Goal: Task Accomplishment & Management: Use online tool/utility

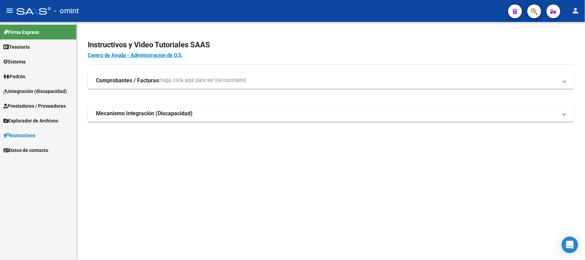
click at [53, 88] on span "Integración (discapacidad)" at bounding box center [34, 91] width 63 height 8
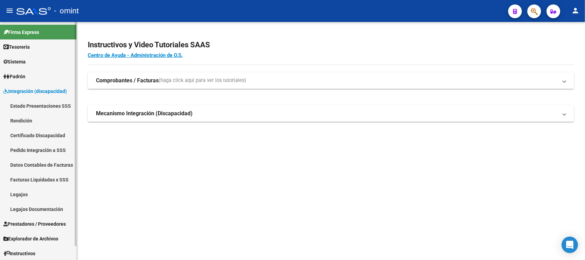
click at [28, 192] on link "Legajos" at bounding box center [38, 194] width 76 height 15
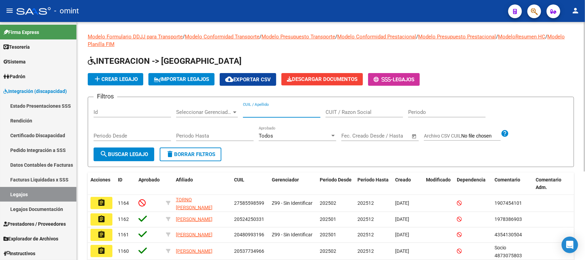
click at [303, 112] on input "CUIL / Apellido" at bounding box center [282, 112] width 78 height 6
type input "di io"
click at [140, 159] on button "search Buscar Legajo" at bounding box center [124, 154] width 61 height 14
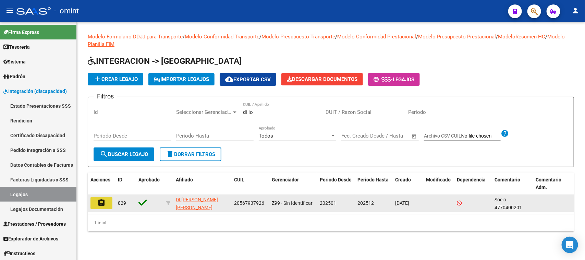
click at [96, 203] on button "assignment" at bounding box center [102, 203] width 22 height 12
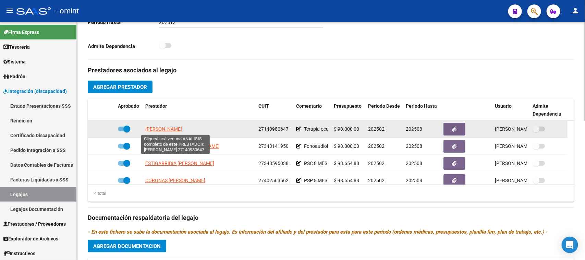
click at [182, 128] on span "[PERSON_NAME]" at bounding box center [163, 128] width 37 height 5
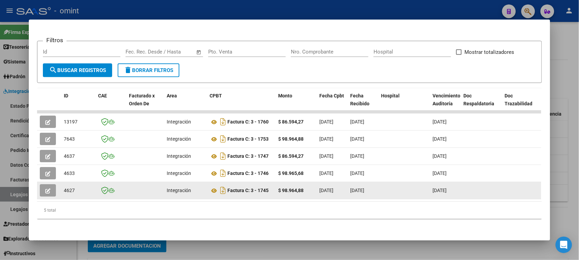
click at [50, 184] on button "button" at bounding box center [48, 190] width 16 height 12
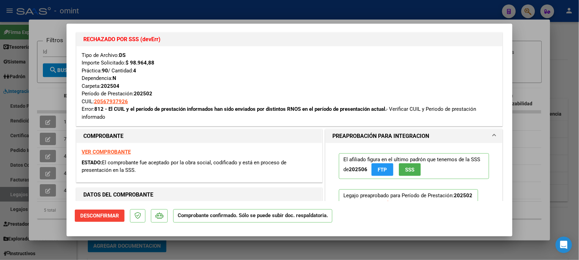
scroll to position [129, 0]
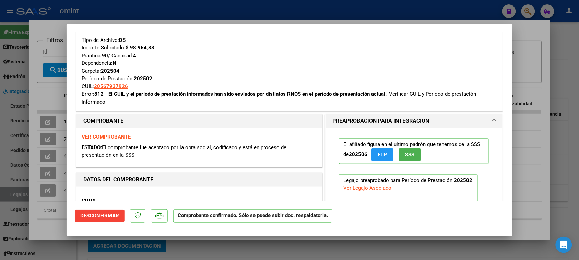
click at [126, 138] on strong "VER COMPROBANTE" at bounding box center [106, 137] width 49 height 6
type input "$ 0,00"
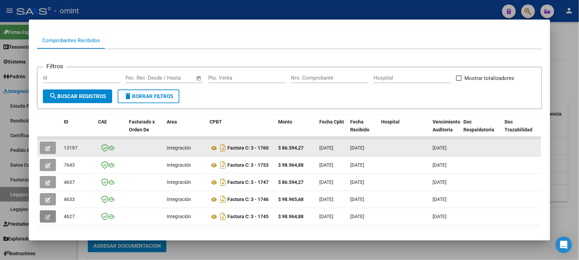
scroll to position [9, 0]
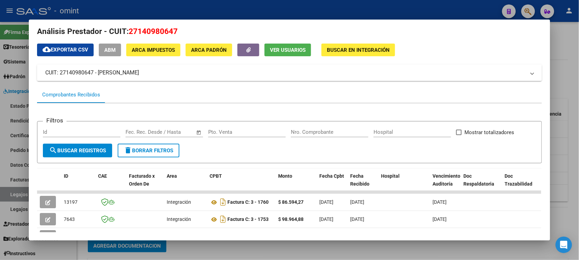
click at [154, 28] on span "27140980647" at bounding box center [153, 31] width 49 height 9
copy span "27140980647"
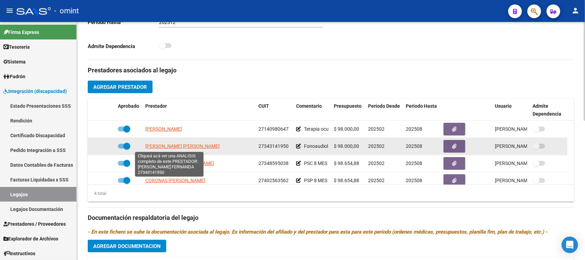
click at [170, 147] on span "[PERSON_NAME] [PERSON_NAME]" at bounding box center [182, 145] width 74 height 5
type textarea "27343141950"
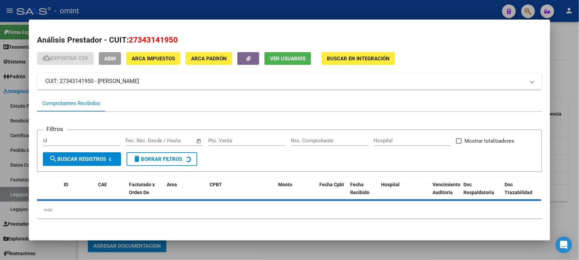
click at [158, 41] on span "27343141950" at bounding box center [153, 39] width 49 height 9
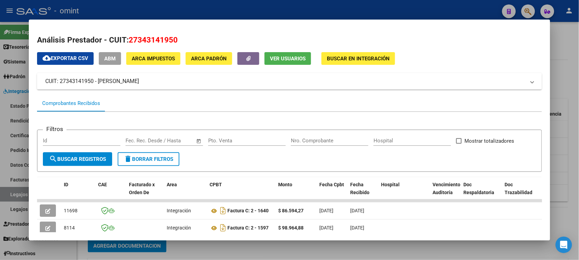
copy span "27343141950"
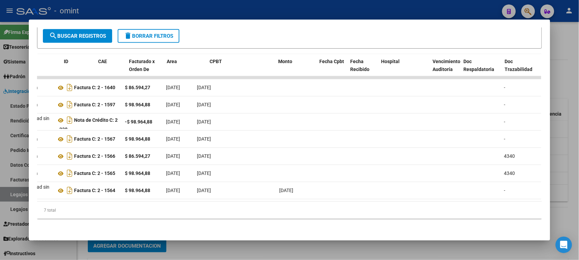
scroll to position [0, 0]
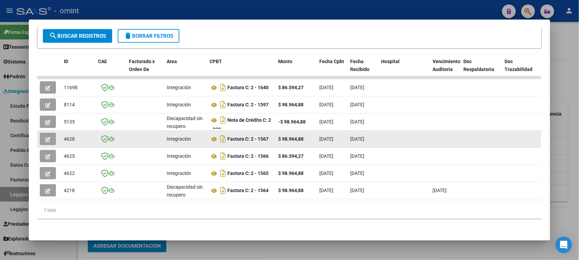
click at [47, 136] on button "button" at bounding box center [48, 139] width 16 height 12
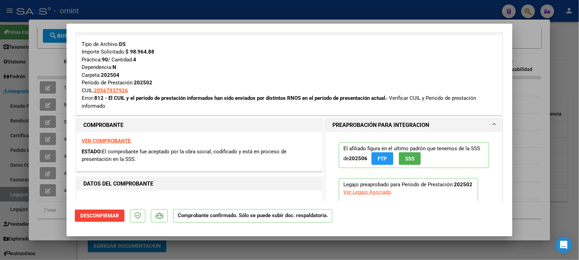
scroll to position [171, 0]
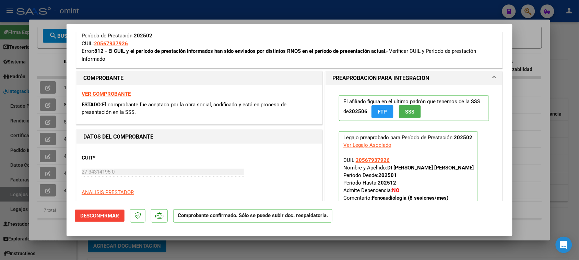
click at [109, 93] on strong "VER COMPROBANTE" at bounding box center [106, 94] width 49 height 6
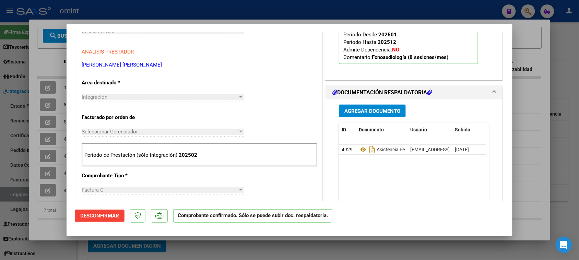
scroll to position [343, 0]
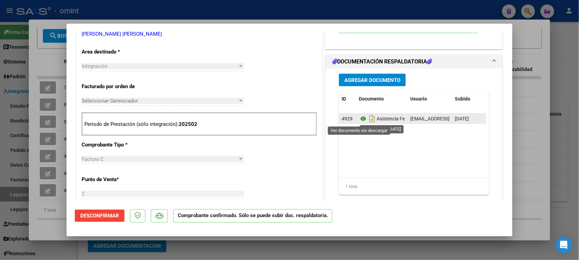
click at [361, 117] on icon at bounding box center [363, 119] width 9 height 8
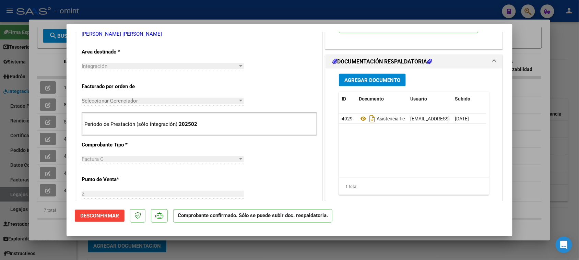
type input "$ 0,00"
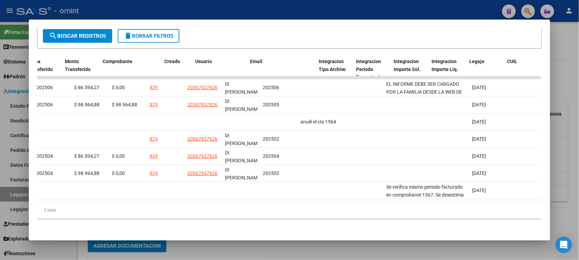
scroll to position [0, 0]
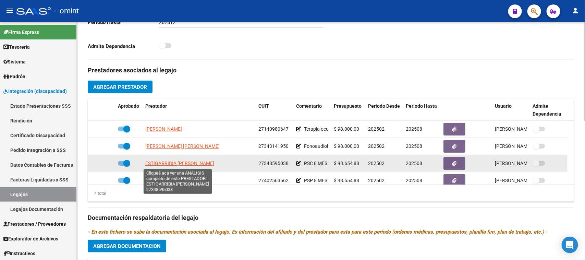
click at [188, 165] on span "ESTIGARRIBIA [PERSON_NAME]" at bounding box center [179, 163] width 69 height 5
type textarea "27348595038"
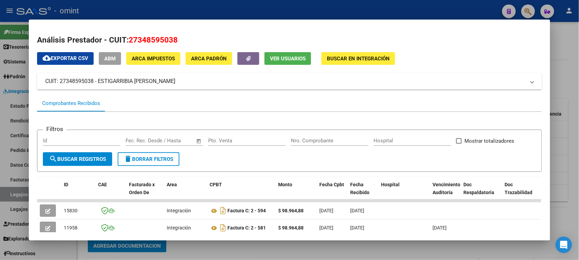
click at [146, 45] on h2 "Análisis Prestador - CUIT: 27348595038" at bounding box center [289, 40] width 505 height 12
copy span "27348595038"
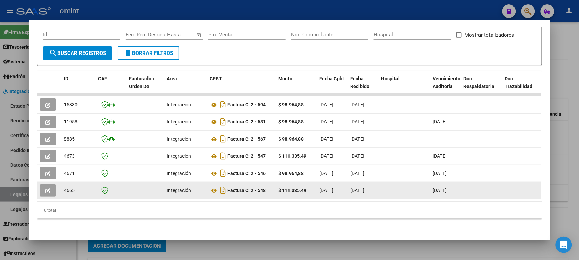
click at [40, 184] on button "button" at bounding box center [48, 190] width 16 height 12
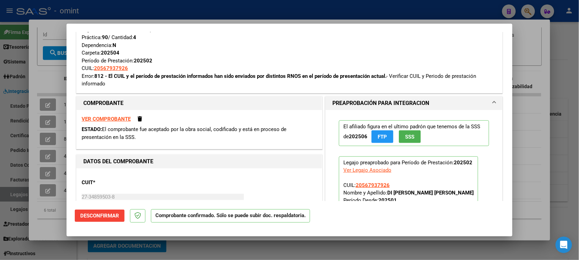
scroll to position [171, 0]
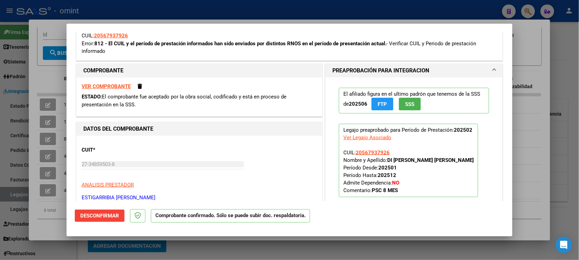
click at [108, 88] on strong "VER COMPROBANTE" at bounding box center [106, 86] width 49 height 6
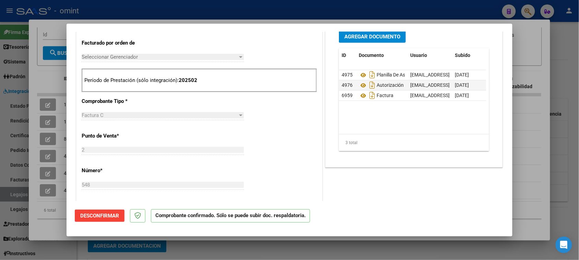
scroll to position [386, 0]
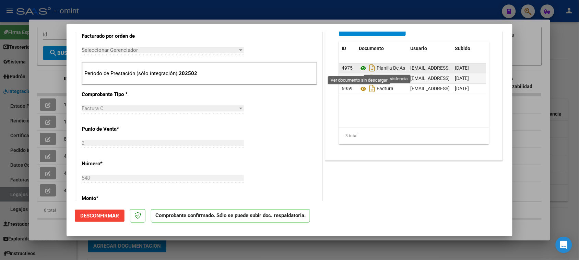
click at [359, 70] on icon at bounding box center [363, 68] width 9 height 8
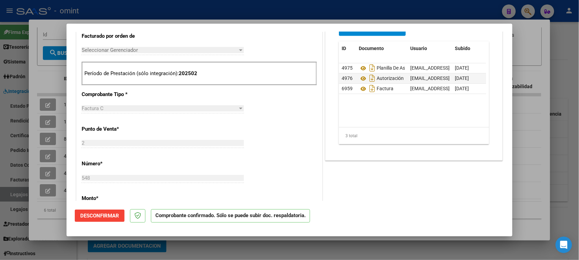
type input "$ 0,00"
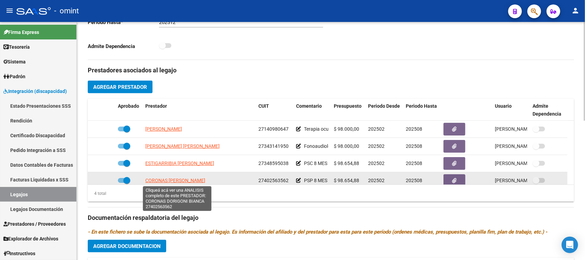
click at [203, 182] on span "CORONAS [PERSON_NAME]" at bounding box center [175, 180] width 60 height 5
type textarea "27402563562"
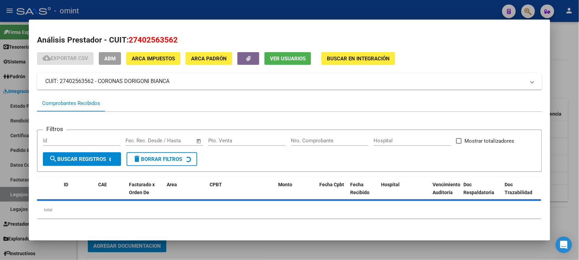
click at [177, 38] on h2 "Análisis Prestador - CUIT: 27402563562" at bounding box center [289, 40] width 505 height 12
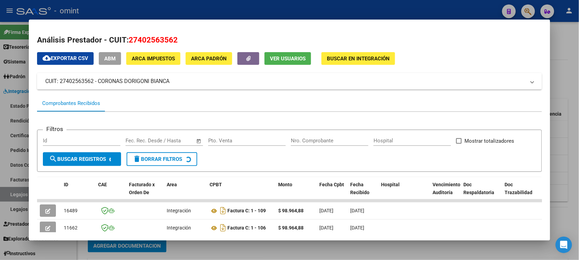
click at [157, 40] on span "27402563562" at bounding box center [153, 39] width 49 height 9
copy span "27402563562"
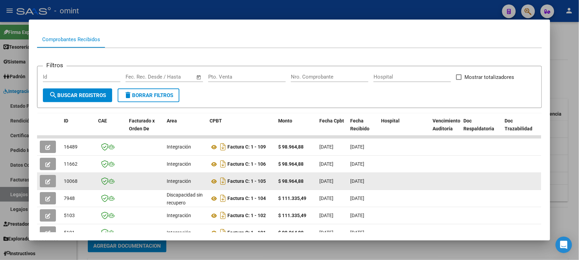
scroll to position [129, 0]
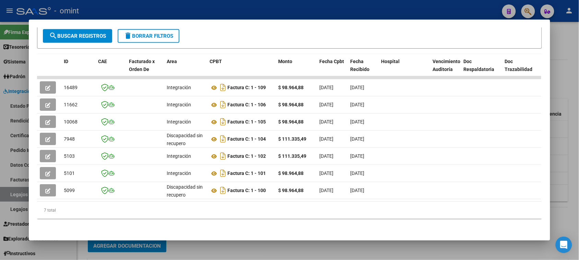
drag, startPoint x: 169, startPoint y: 194, endPoint x: 227, endPoint y: 198, distance: 57.7
click at [227, 198] on datatable-body "16489 Integración Factura C: 1 - 109 $ 98.964,88 [DATE] [DATE] - [DATE] [PERSON…" at bounding box center [289, 139] width 504 height 126
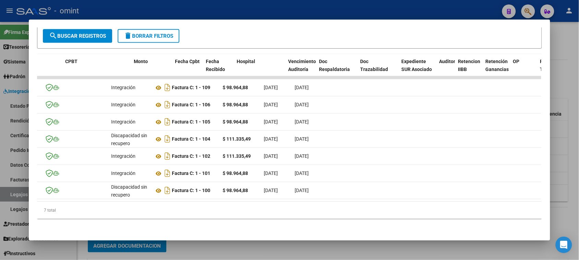
scroll to position [0, 0]
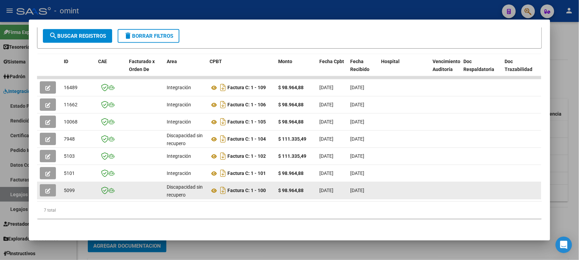
click at [41, 184] on button "button" at bounding box center [48, 190] width 16 height 12
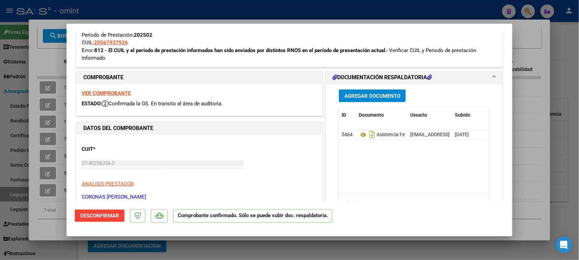
scroll to position [171, 0]
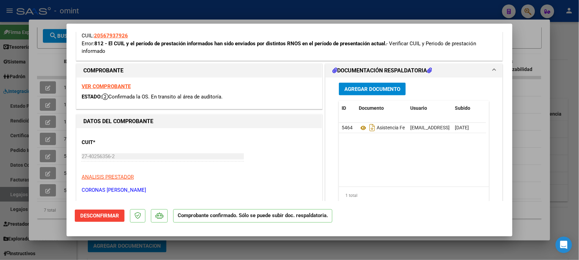
click at [91, 79] on div "VER COMPROBANTE ESTADO: Confirmada la OS. En transito al área de auditoría." at bounding box center [199, 93] width 246 height 31
click at [93, 86] on strong "VER COMPROBANTE" at bounding box center [106, 86] width 49 height 6
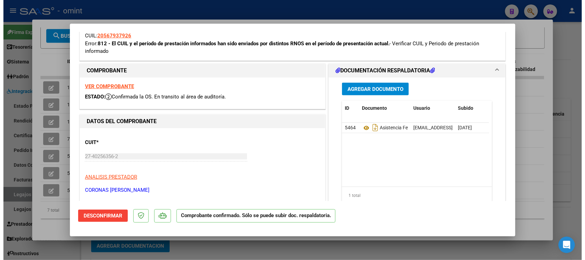
scroll to position [129, 0]
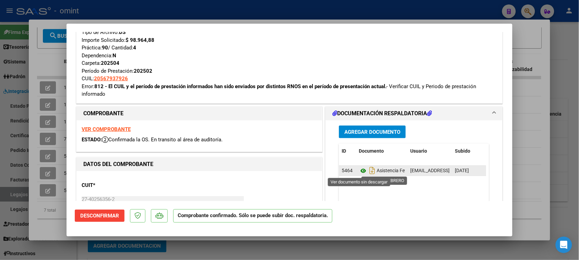
click at [359, 171] on icon at bounding box center [363, 171] width 9 height 8
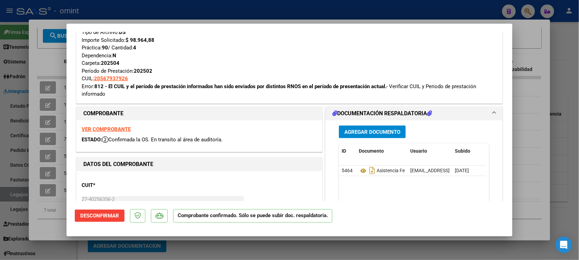
type input "$ 0,00"
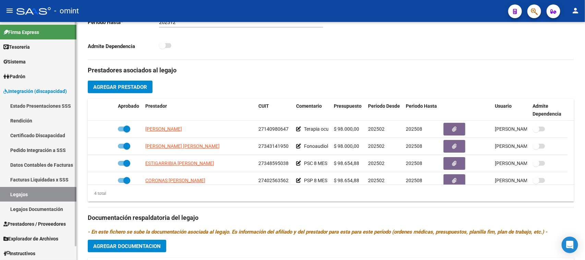
click at [26, 191] on link "Legajos" at bounding box center [38, 194] width 76 height 15
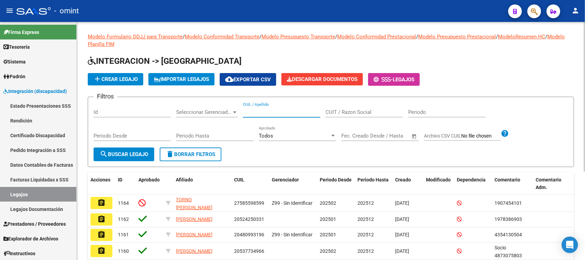
click at [265, 114] on input "CUIL / Apellido" at bounding box center [282, 112] width 78 height 6
type input "banks"
drag, startPoint x: 132, startPoint y: 141, endPoint x: 132, endPoint y: 145, distance: 4.5
click at [132, 144] on div "Periodo Desde" at bounding box center [133, 136] width 78 height 21
click at [132, 145] on div "Periodo Desde" at bounding box center [133, 136] width 78 height 21
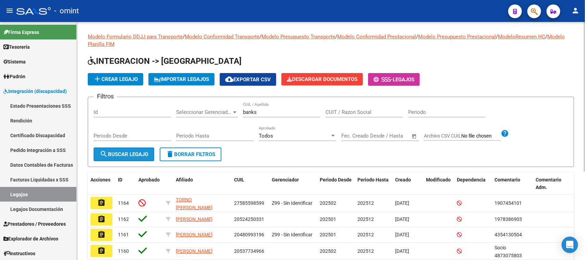
click at [135, 153] on span "search Buscar Legajo" at bounding box center [124, 154] width 48 height 6
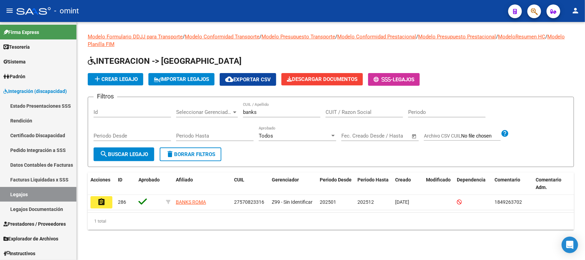
click at [95, 210] on datatable-selection "assignment 286 BANKS ROMA 27570823316 Z99 - Sin Identificar 202501 202512 [DATE…" at bounding box center [331, 208] width 487 height 6
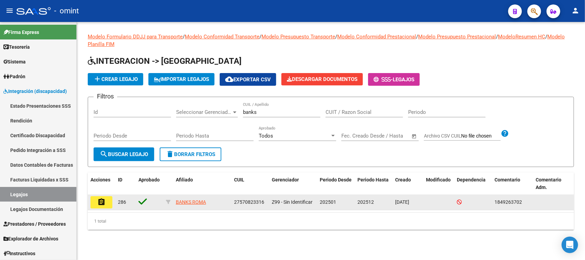
click at [113, 199] on datatable-body-cell "assignment" at bounding box center [101, 202] width 27 height 15
click at [108, 203] on button "assignment" at bounding box center [102, 202] width 22 height 12
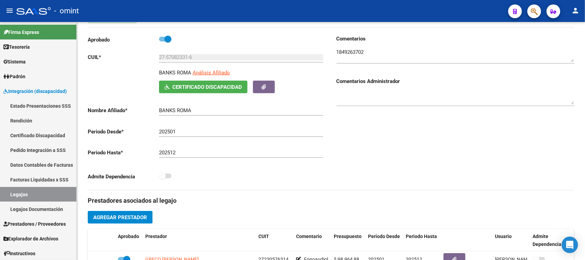
scroll to position [86, 0]
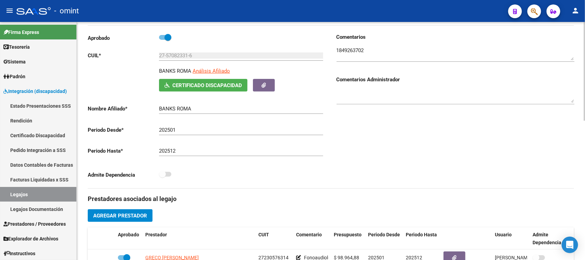
click at [334, 48] on div "Comentarios Comentarios Administrador" at bounding box center [453, 110] width 244 height 155
drag, startPoint x: 158, startPoint y: 69, endPoint x: 191, endPoint y: 74, distance: 33.3
click at [191, 74] on div "BANKS ROMA Análisis Afiliado Certificado Discapacidad ARCA Padrón" at bounding box center [207, 79] width 238 height 24
copy p "BANKS ROMA"
click at [349, 50] on textarea at bounding box center [456, 54] width 238 height 14
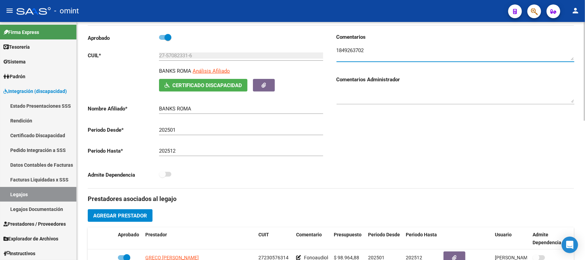
click at [349, 50] on textarea at bounding box center [456, 54] width 238 height 14
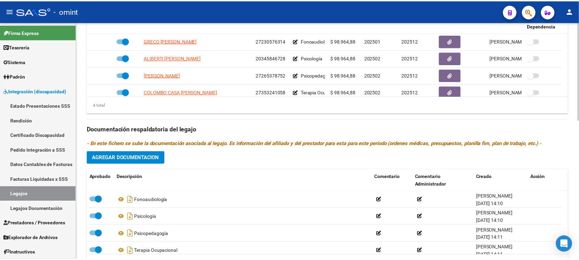
scroll to position [336, 0]
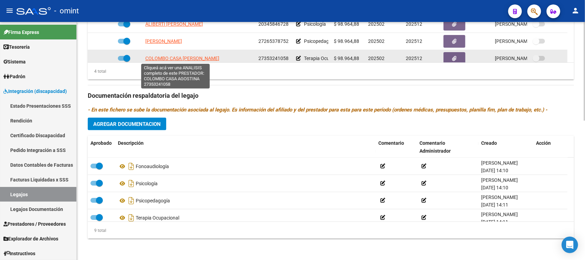
click at [198, 59] on span "COLOMBO CASA [PERSON_NAME]" at bounding box center [182, 58] width 74 height 5
type textarea "27353241058"
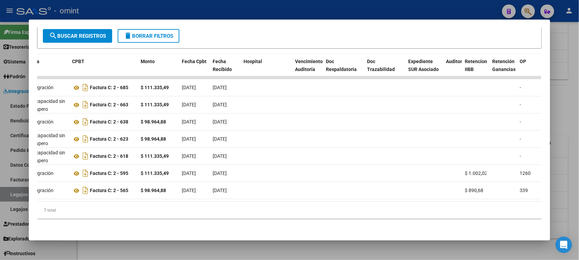
scroll to position [0, 0]
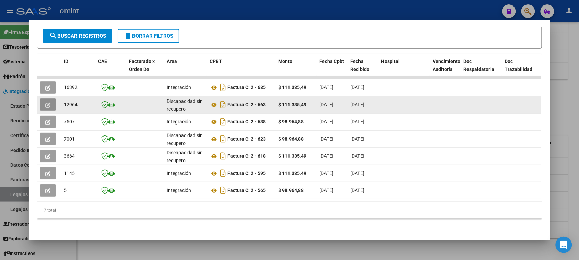
click at [49, 104] on button "button" at bounding box center [48, 104] width 16 height 12
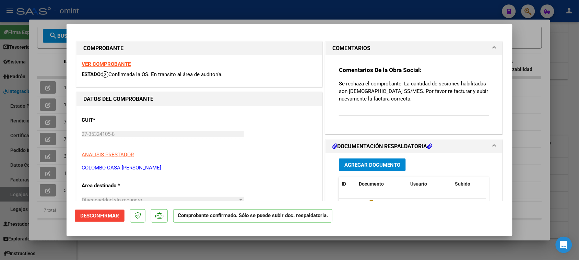
type input "$ 0,00"
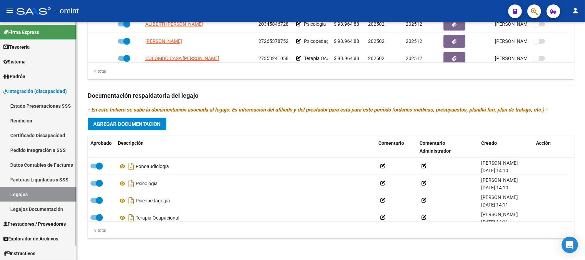
click at [40, 62] on link "Sistema" at bounding box center [38, 61] width 76 height 15
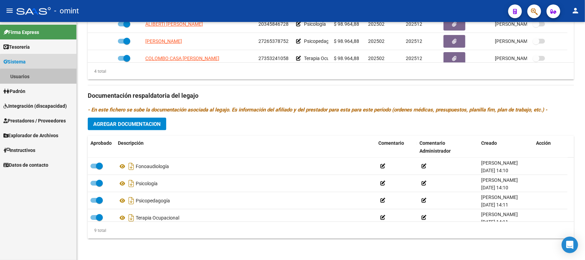
click at [40, 81] on link "Usuarios" at bounding box center [38, 76] width 76 height 15
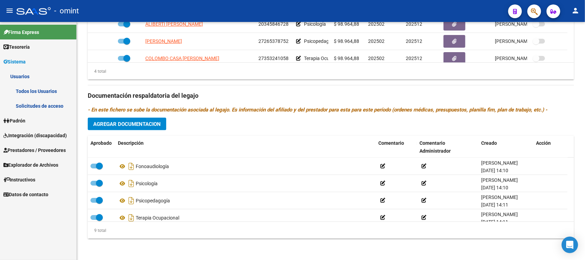
click at [42, 100] on link "Solicitudes de acceso" at bounding box center [38, 105] width 76 height 15
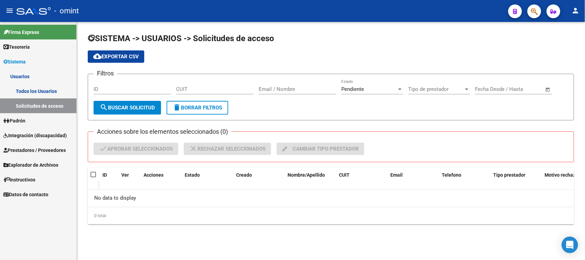
click at [23, 91] on link "Todos los Usuarios" at bounding box center [38, 91] width 76 height 15
